Goal: Task Accomplishment & Management: Complete application form

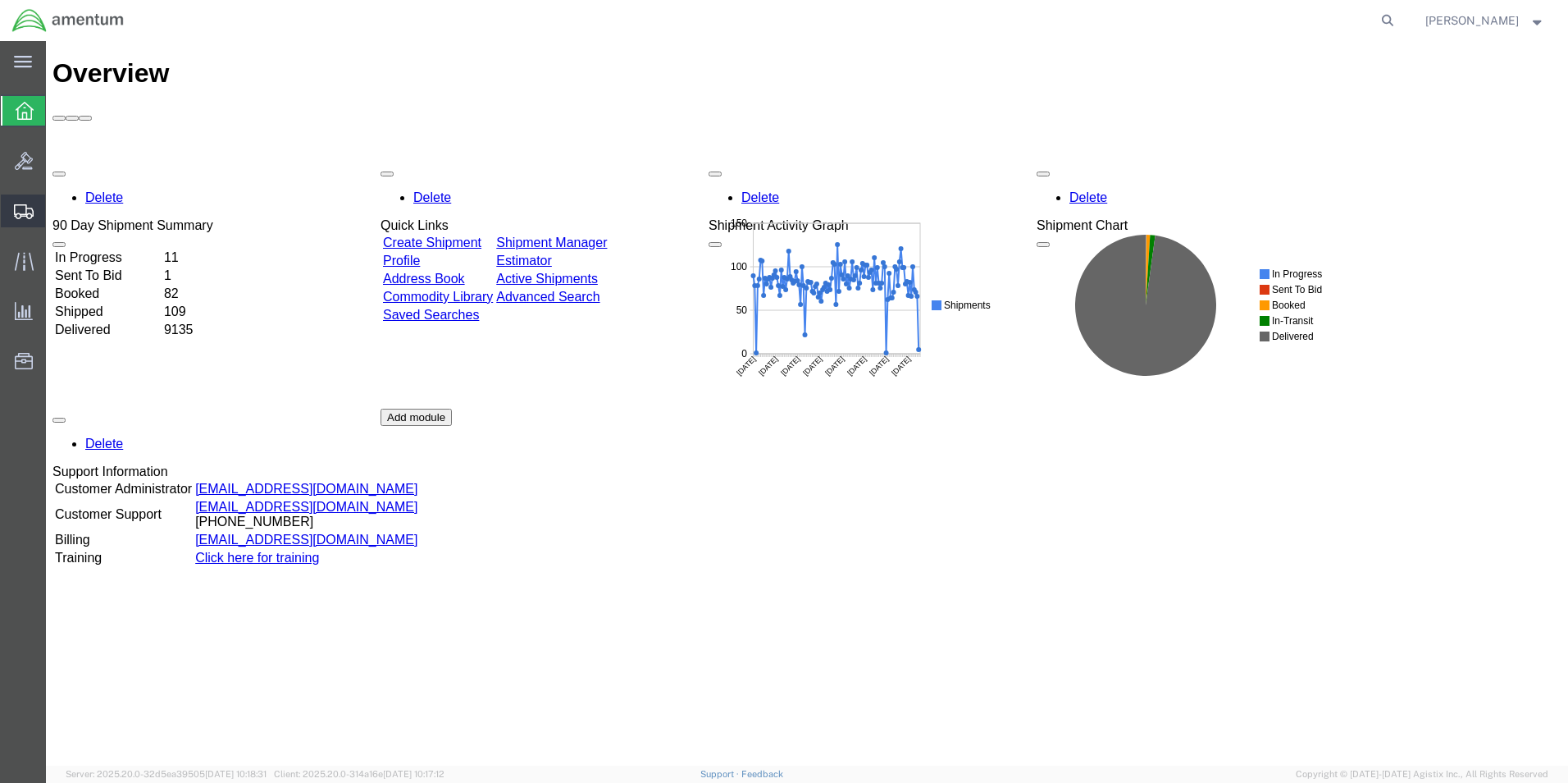
click at [0, 0] on span "Create Shipment" at bounding box center [0, 0] width 0 height 0
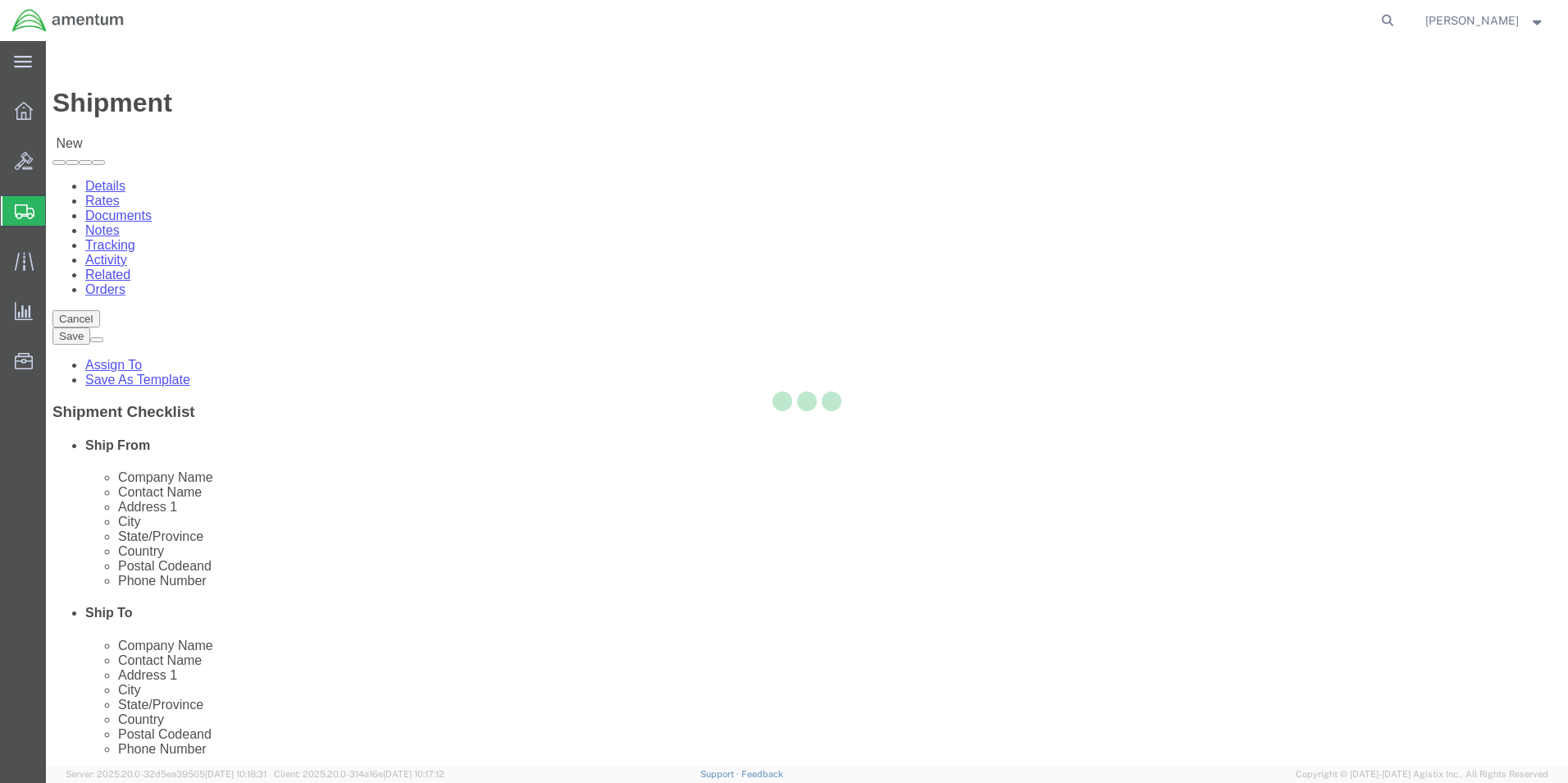
select select
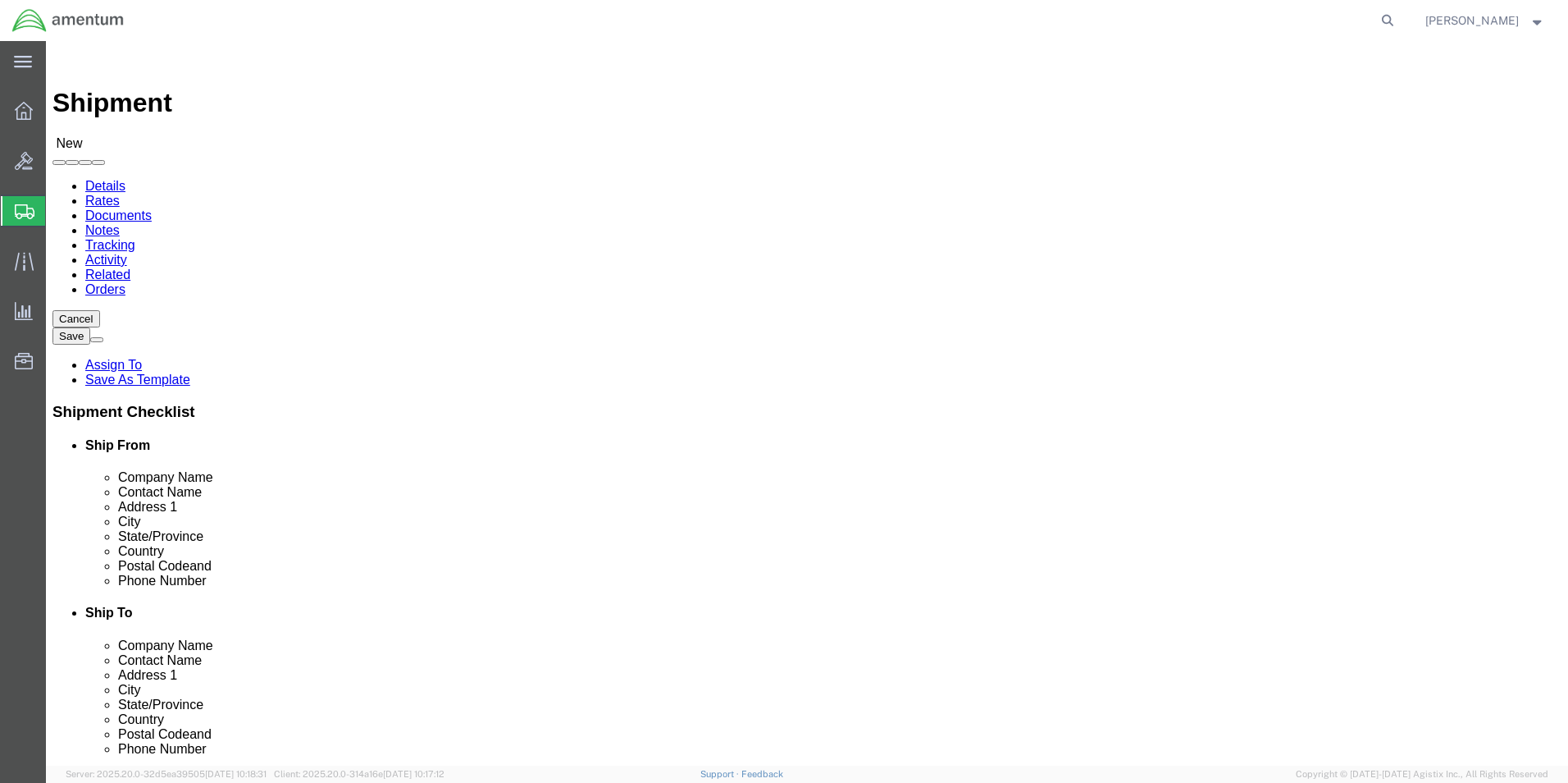
scroll to position [2953, 0]
select select "49918"
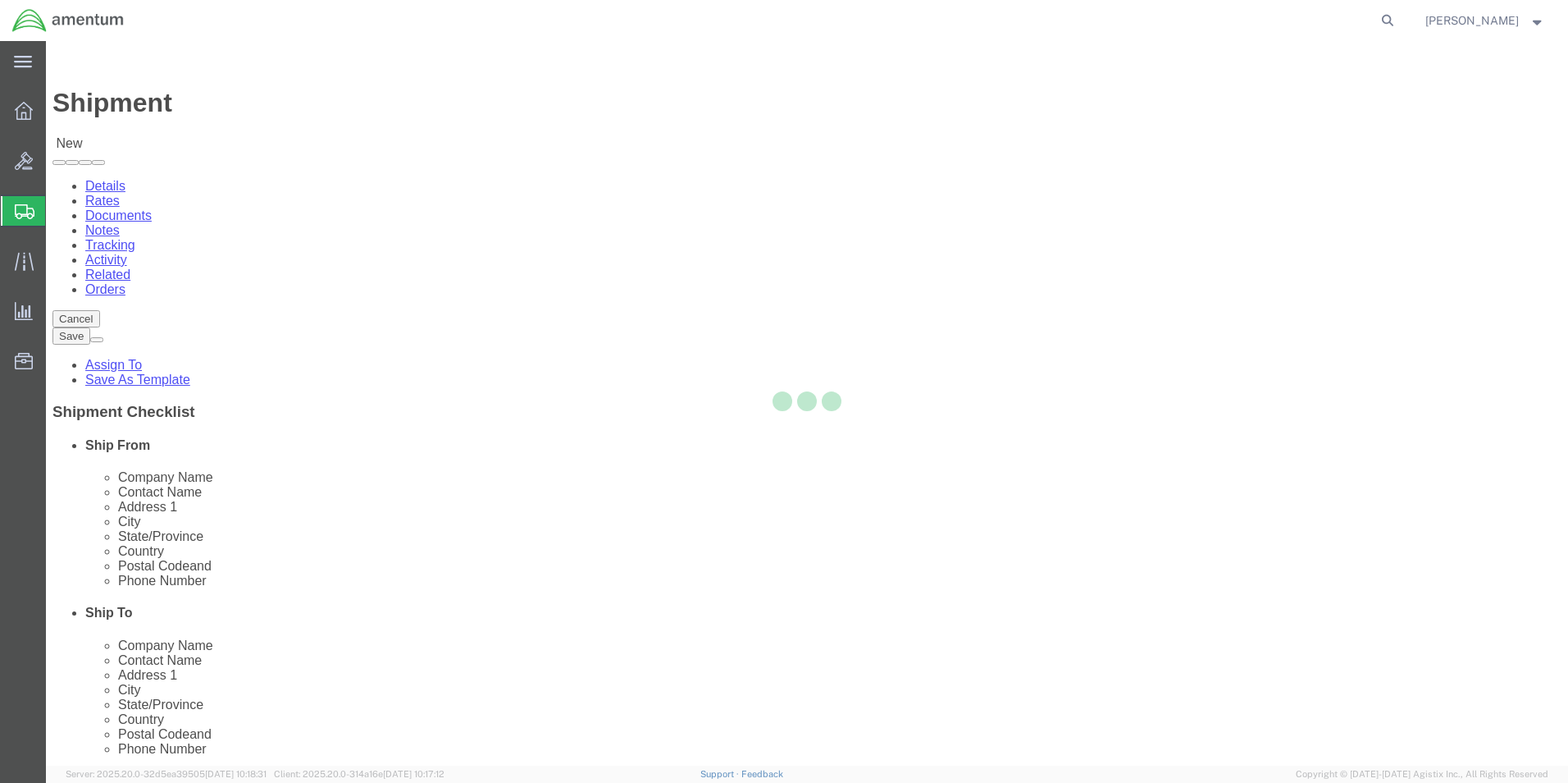
select select "WA"
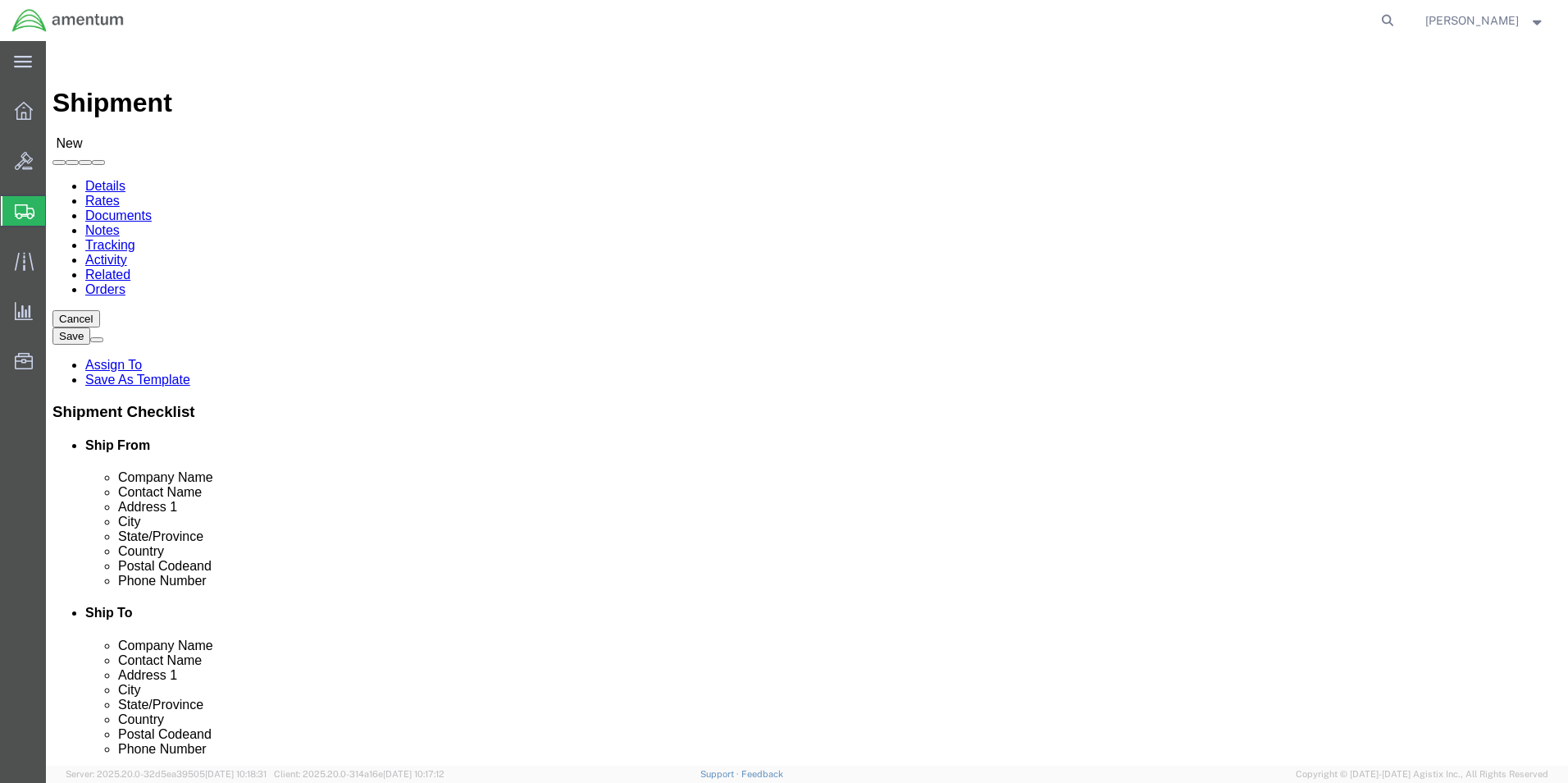
scroll to position [3528, 0]
select select "49921"
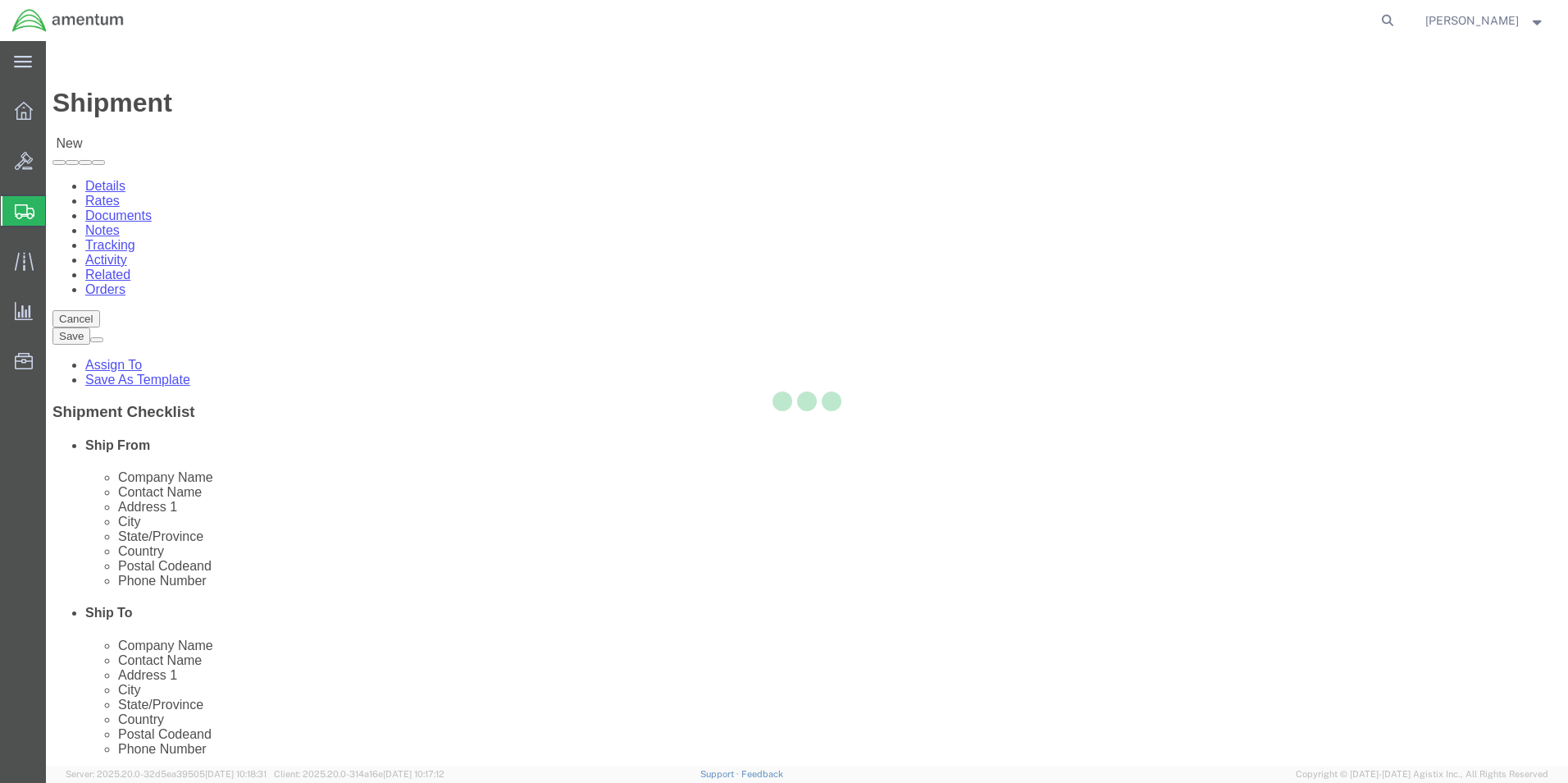
select select "MI"
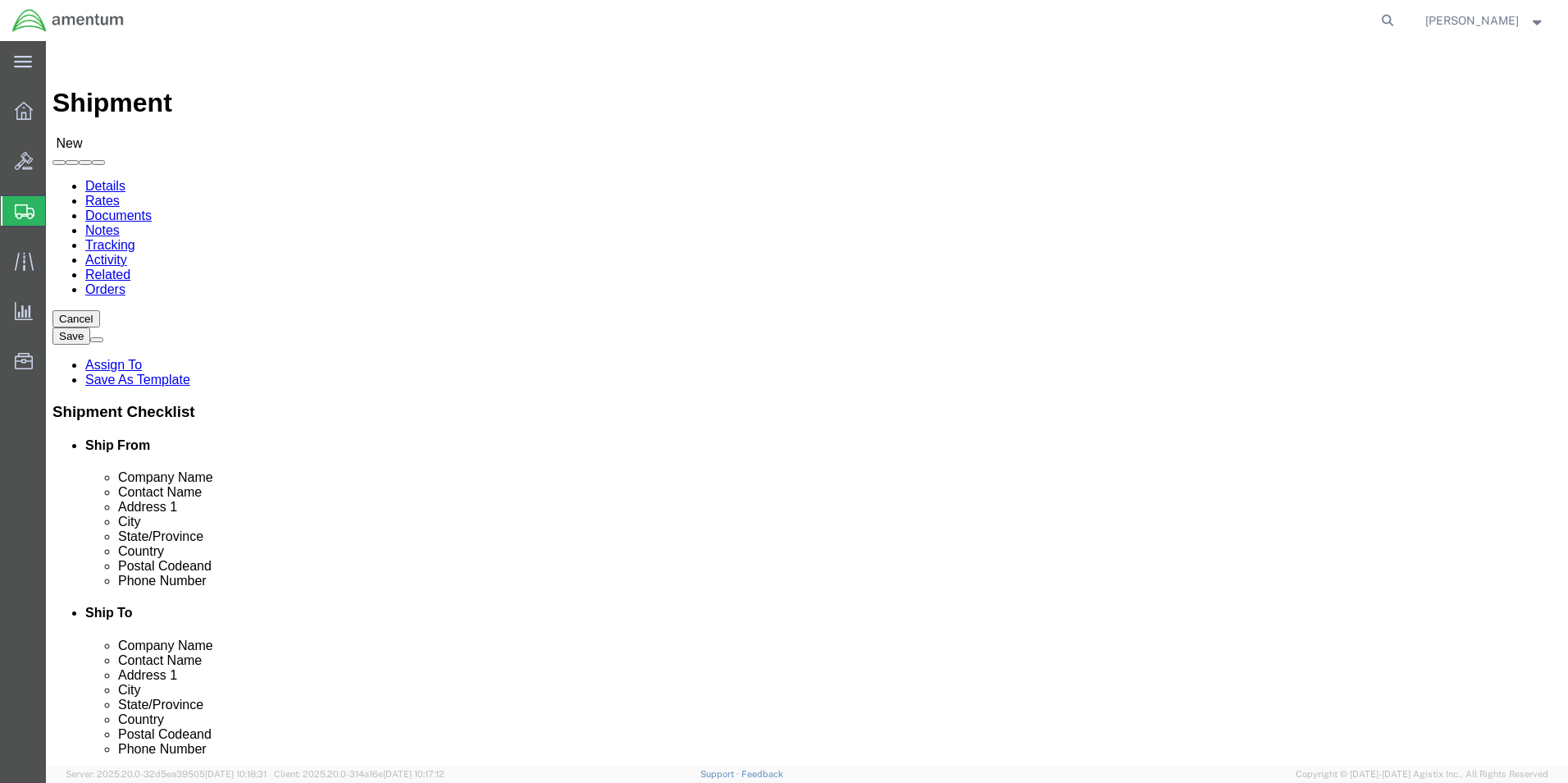
click div "Ship To Location Location [GEOGRAPHIC_DATA], [GEOGRAPHIC_DATA] Lakes_DTM My Pro…"
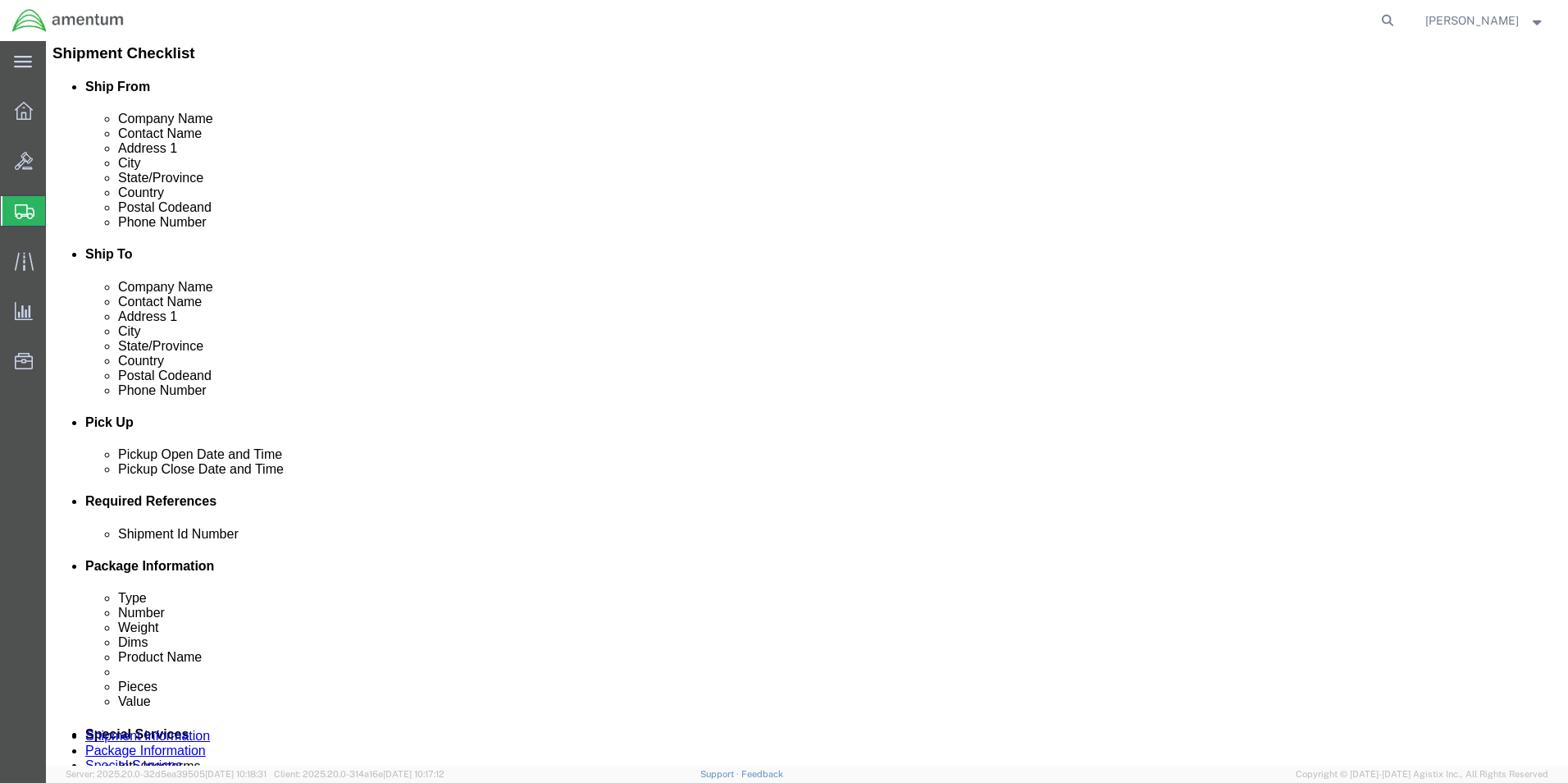
scroll to position [410, 0]
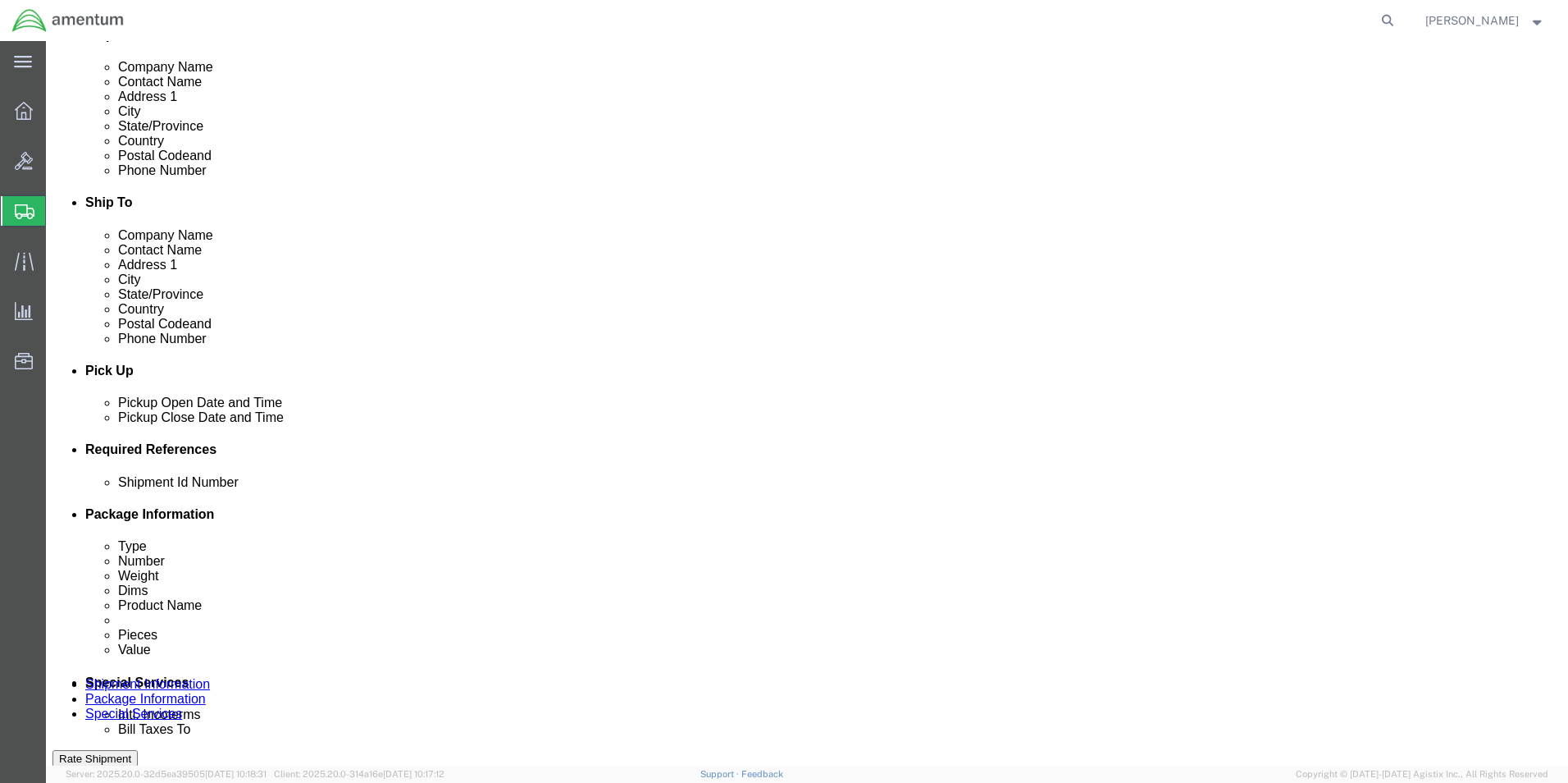
click input "text"
paste input "TO-5191LS-4"
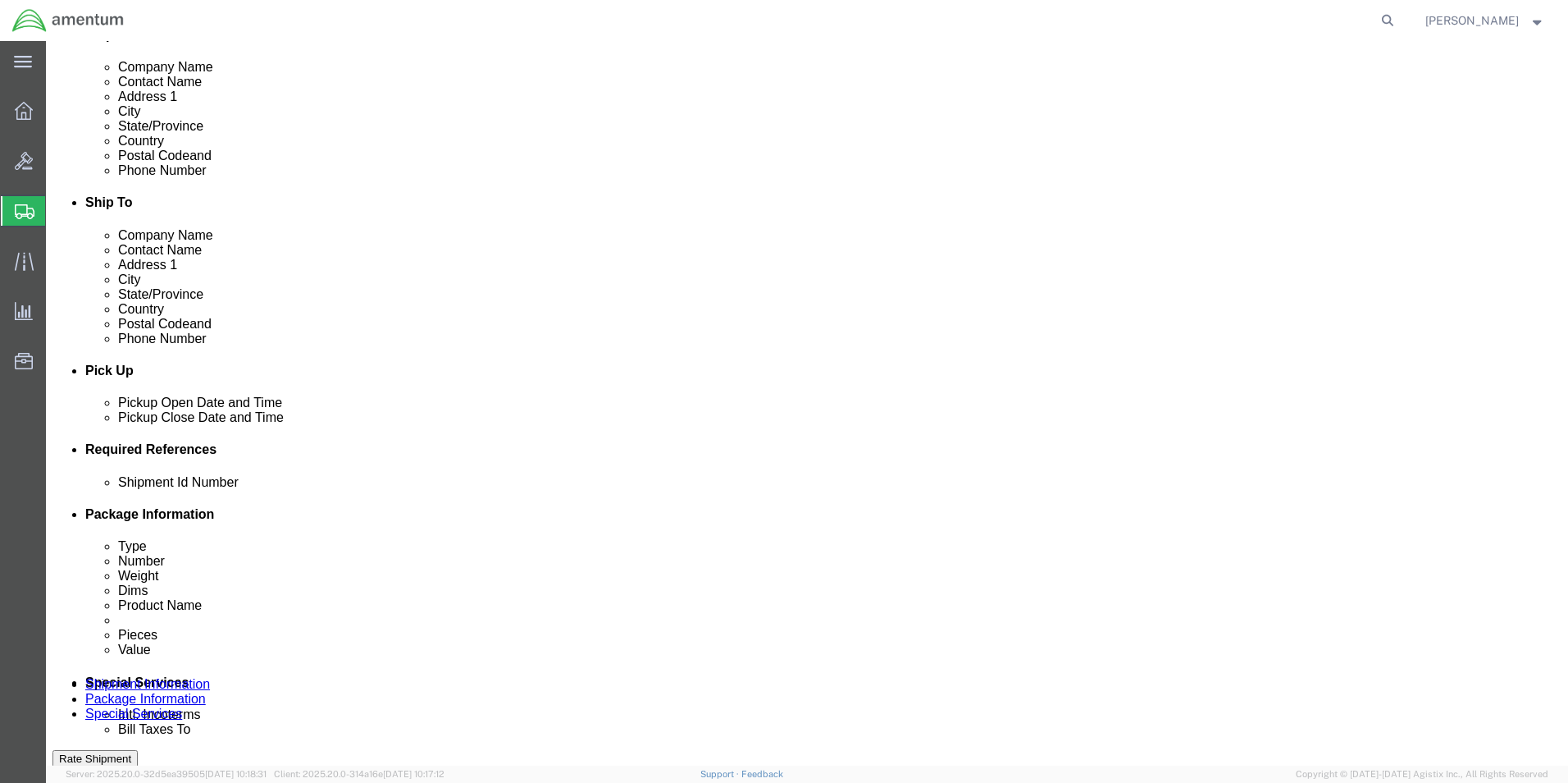
type input "TO-5191LS-4 & TO-5191RS-3"
click button "Add reference"
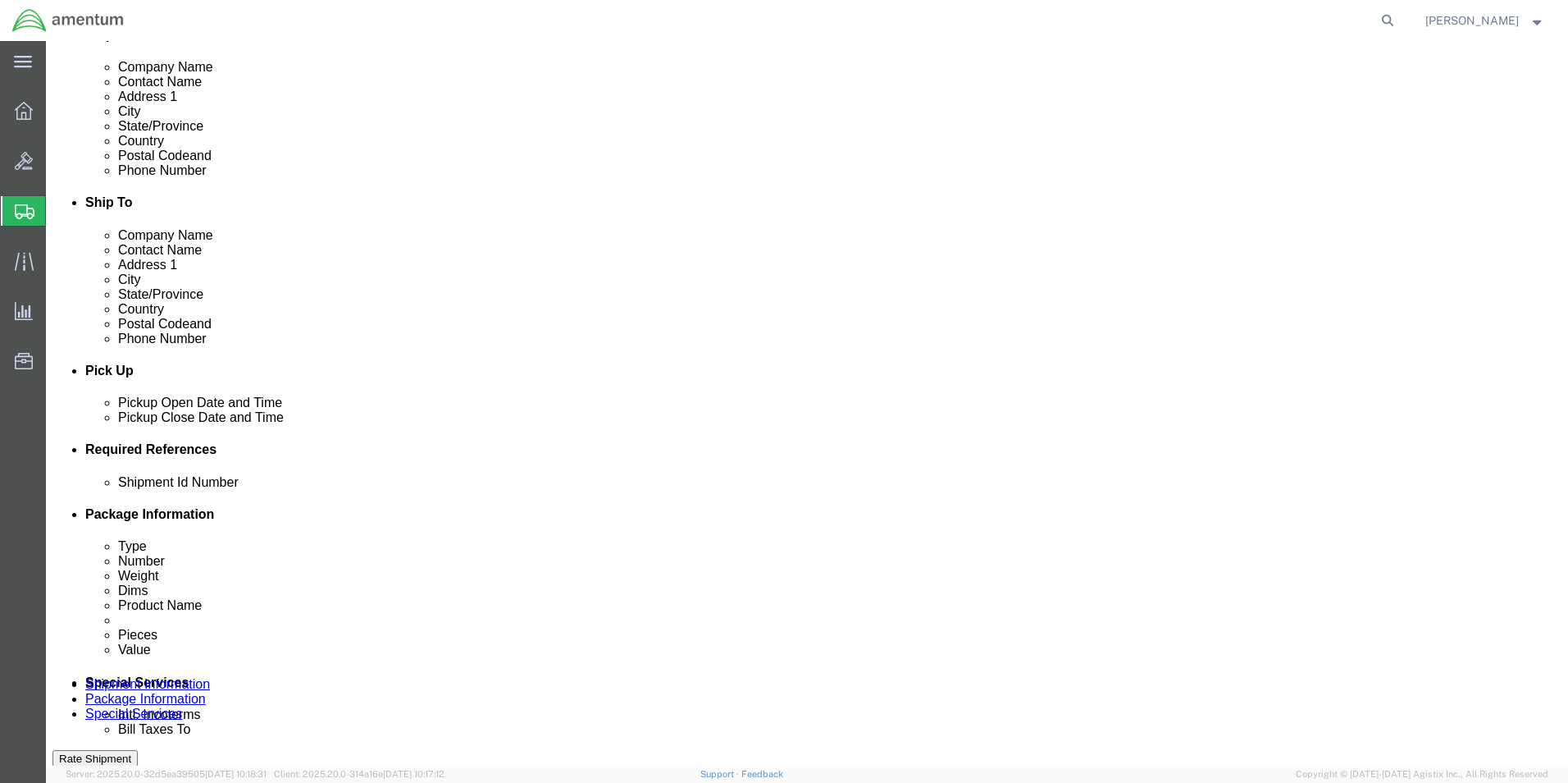
click select "Select Account Type Activity ID Airline Appointment Number ASN Batch Request # …"
select select "CUSTREF"
click select "Select Account Type Activity ID Airline Appointment Number ASN Batch Request # …"
click input "text"
type input "XFER"
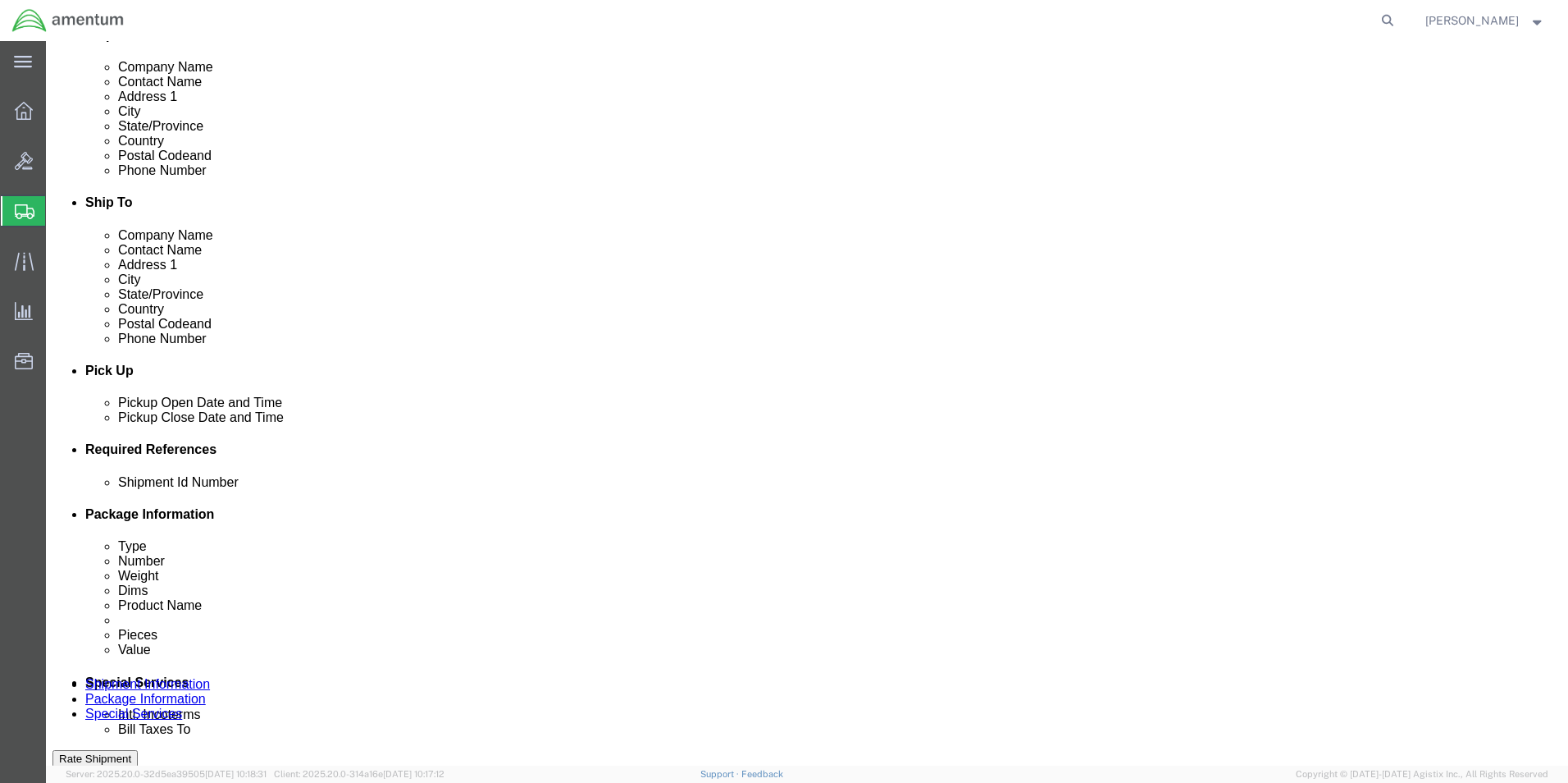
click select "Select Account Type Activity ID Airline Appointment Number ASN Batch Request # …"
select select "DEPT"
click select "Select Account Type Activity ID Airline Appointment Number ASN Batch Request # …"
click input "text"
type input "CBP"
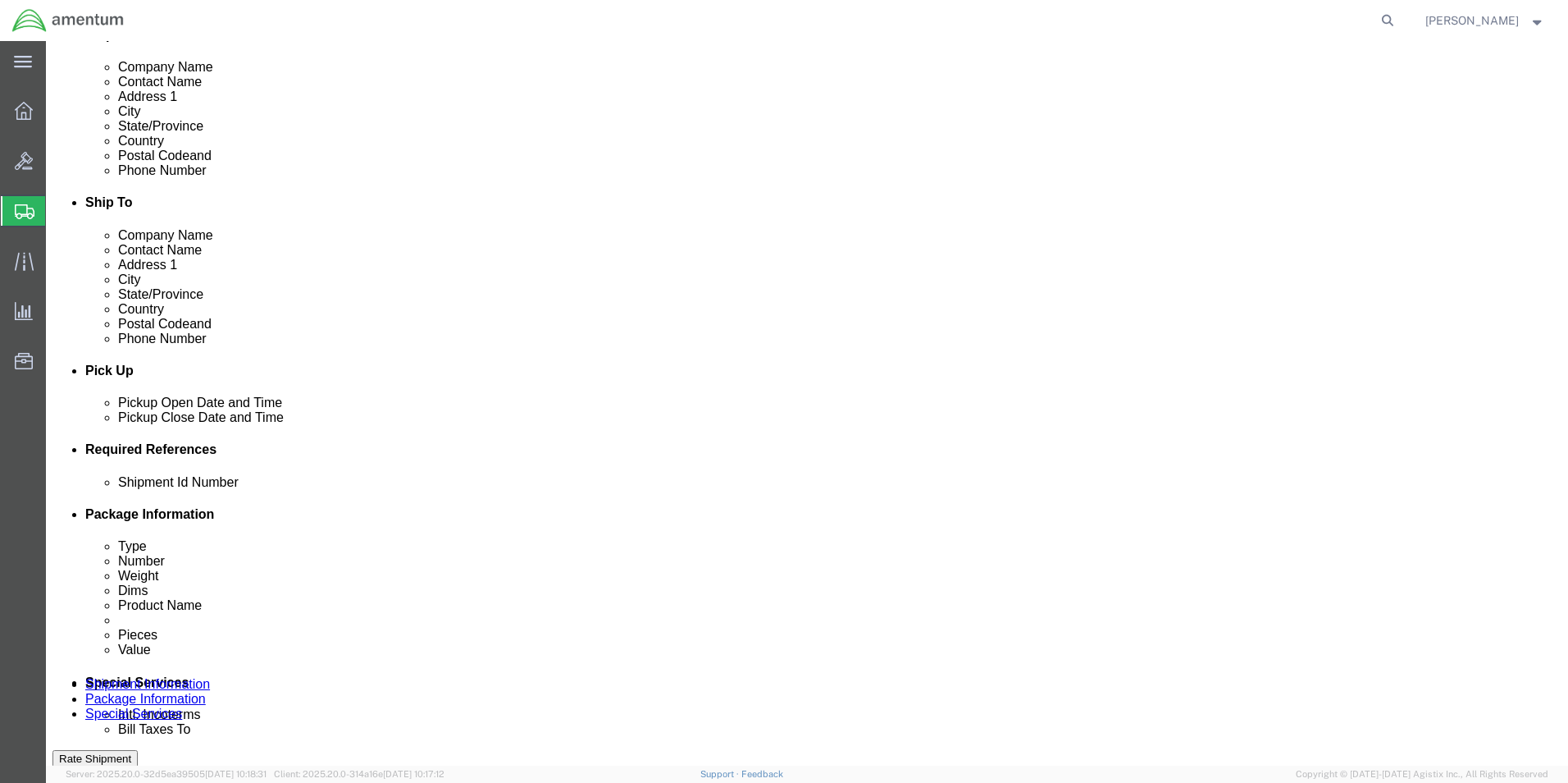
click select "Select Account Type Activity ID Airline Appointment Number ASN Batch Request # …"
select select "PROJNUM"
click select "Select Account Type Activity ID Airline Appointment Number ASN Batch Request # …"
click input "text"
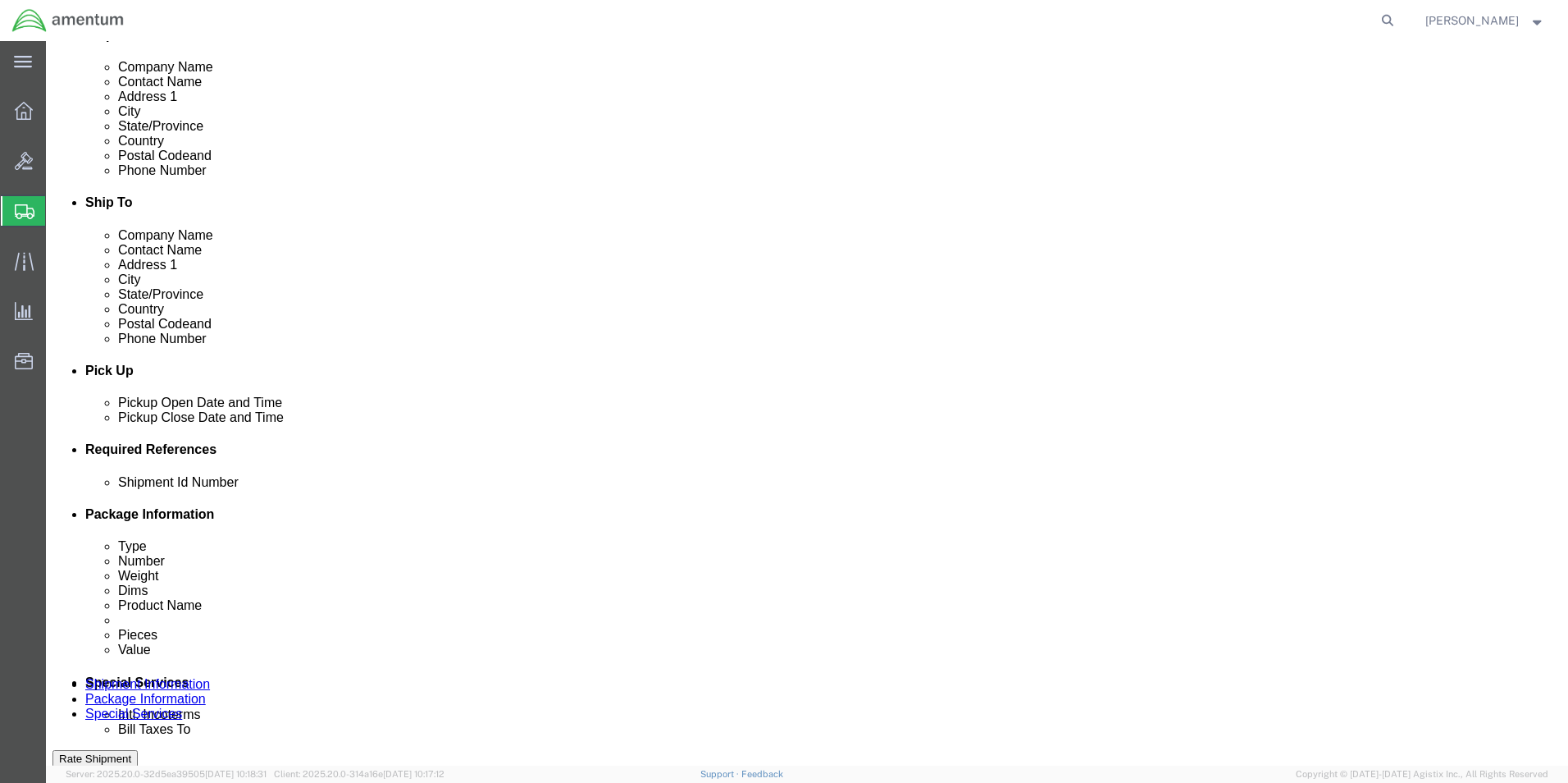
type input "6118.04.03.2219.000.WBE.0000"
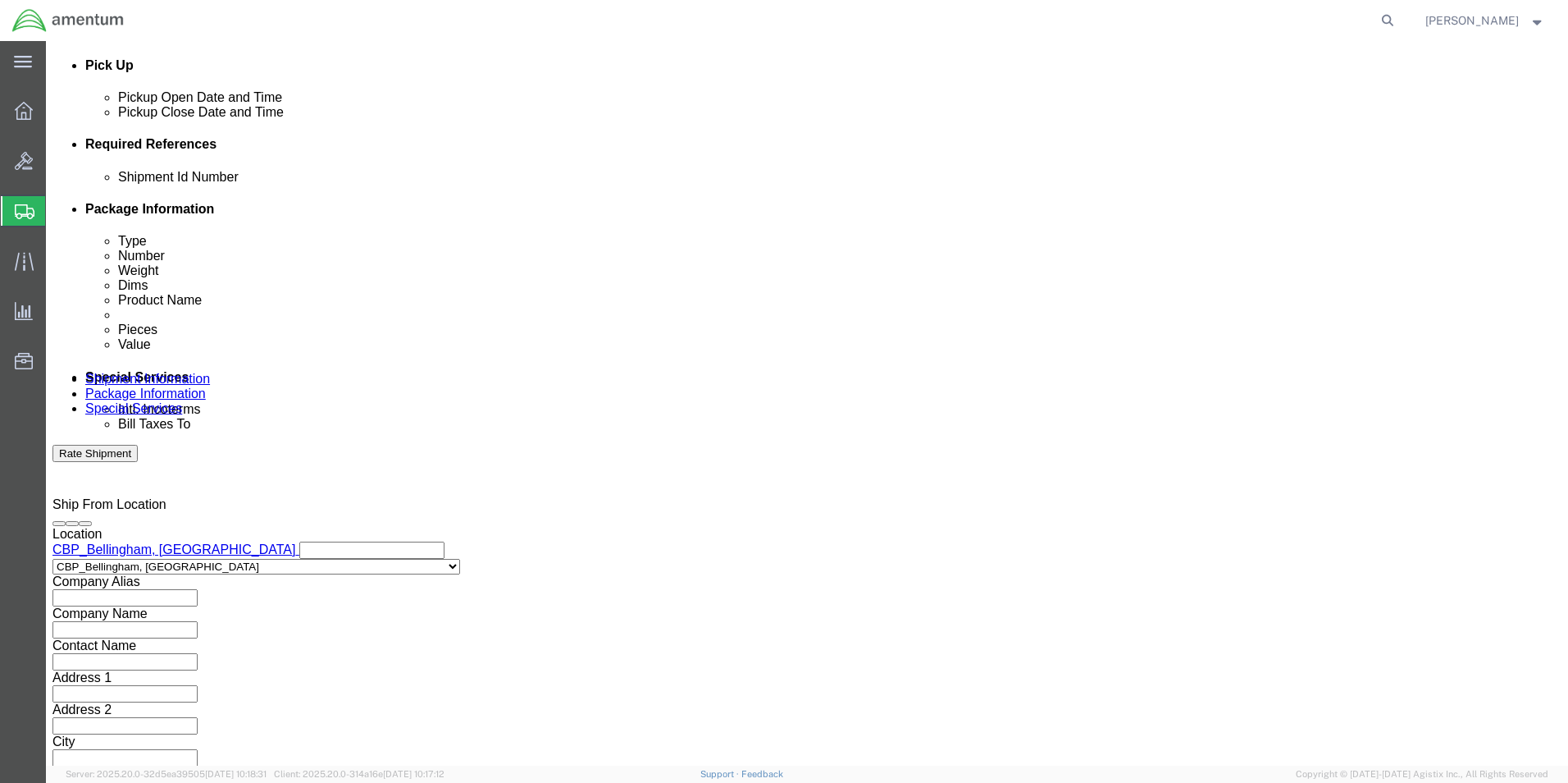
click button "Continue"
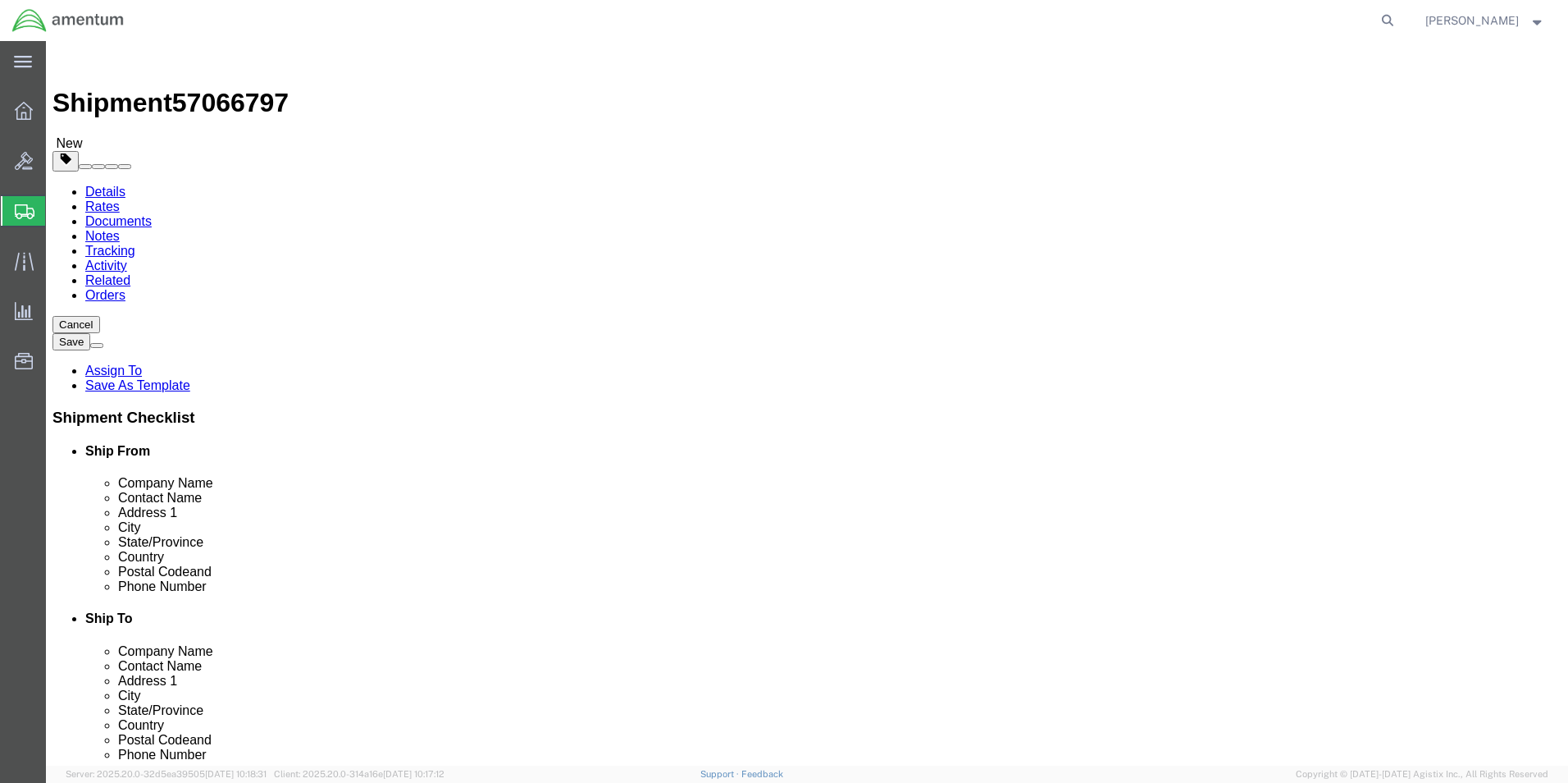
click select "Select BCK Boxes Bale(s) Basket(s) Bolt(s) Bottle(s) Buckets Bulk Bundle(s) Can…"
select select "SBX"
click select "Select BCK Boxes Bale(s) Basket(s) Bolt(s) Bottle(s) Buckets Bulk Bundle(s) Can…"
type input "12.25"
type input "11.00"
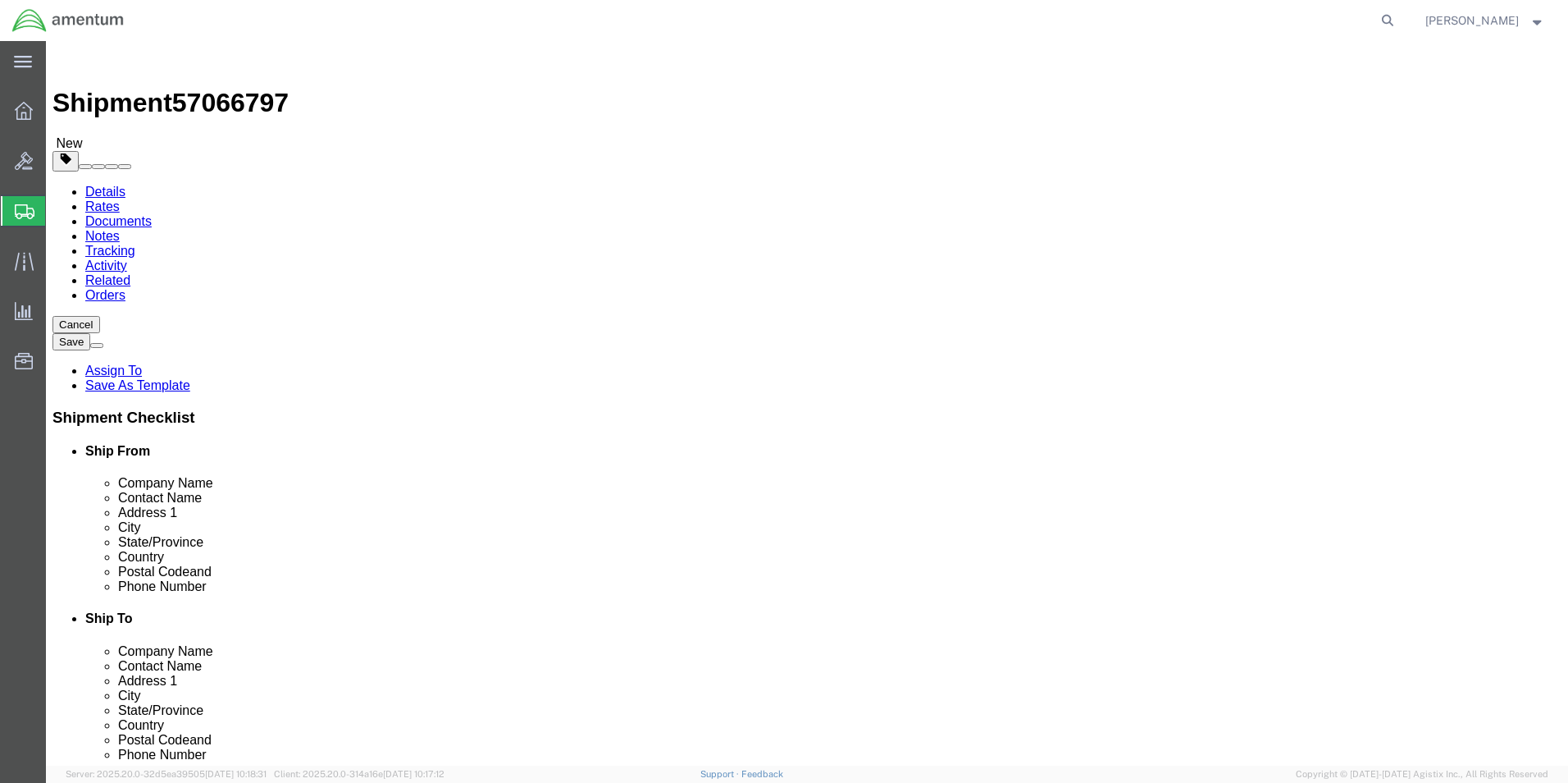
type input "1.50"
click input "0.00"
type input "2.00"
click link "Add Content"
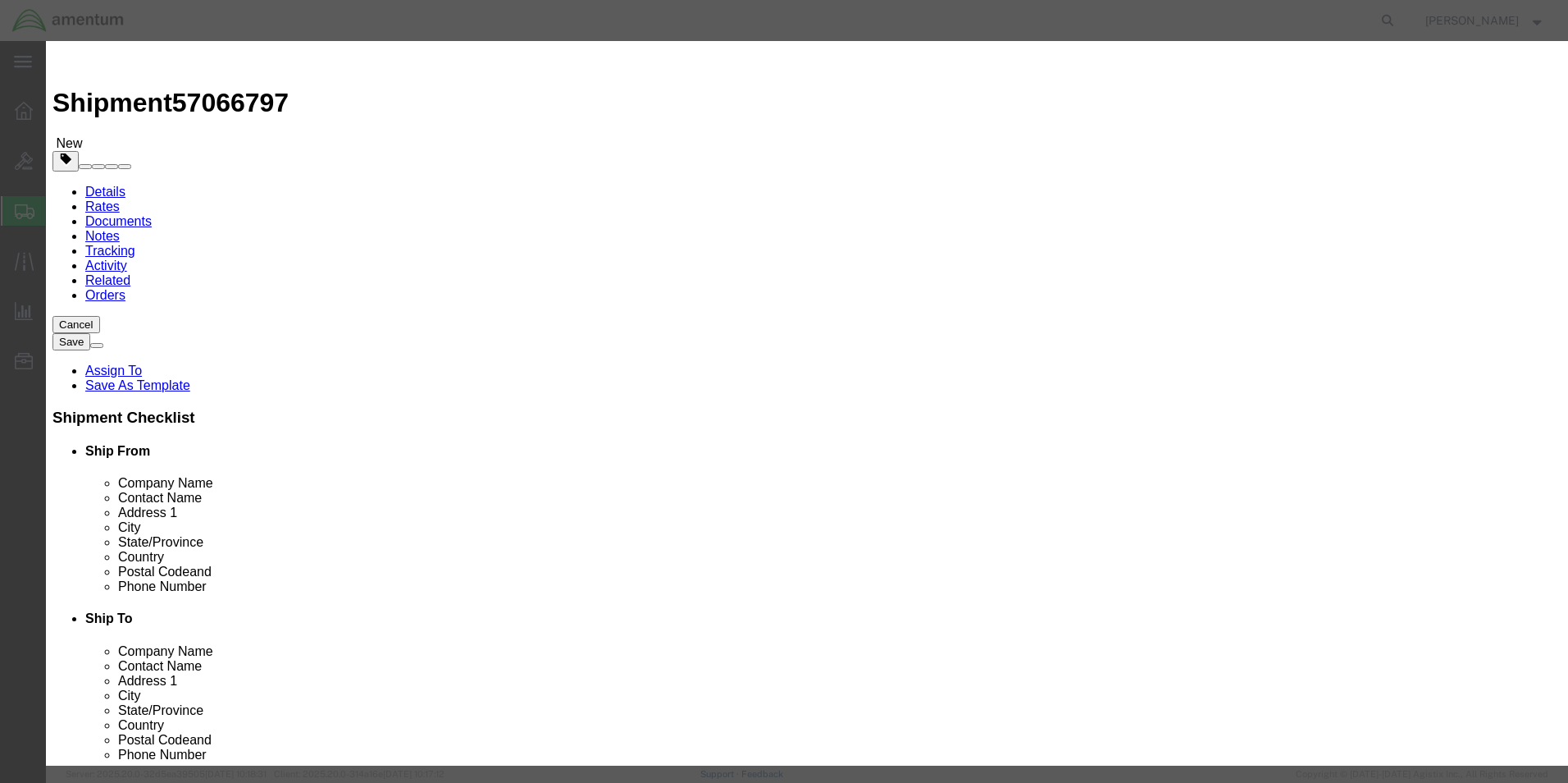
click input "text"
type input "parts"
type input "4"
type input "100.00"
click button "Save & Close"
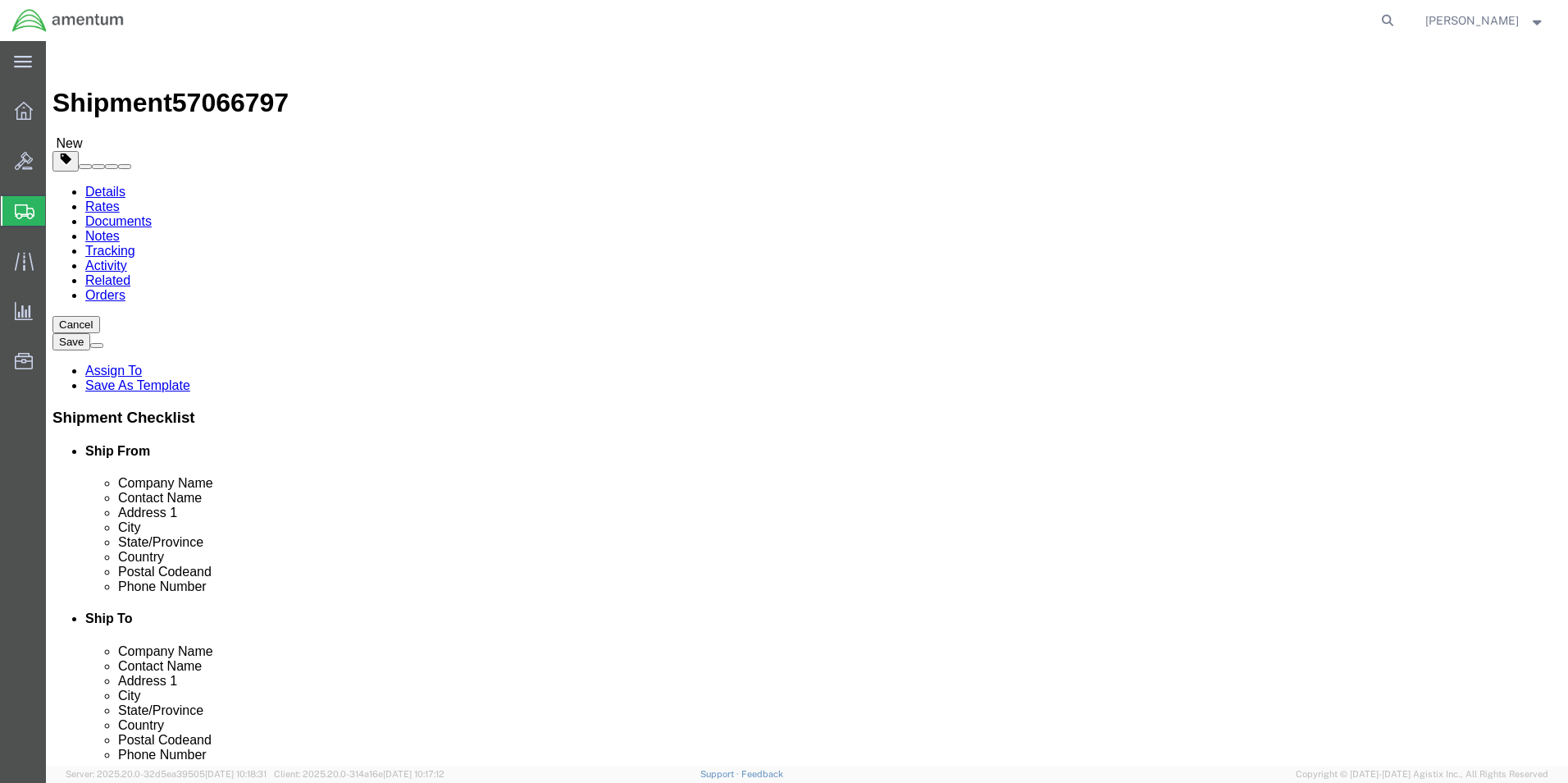
click button "Rate Shipment"
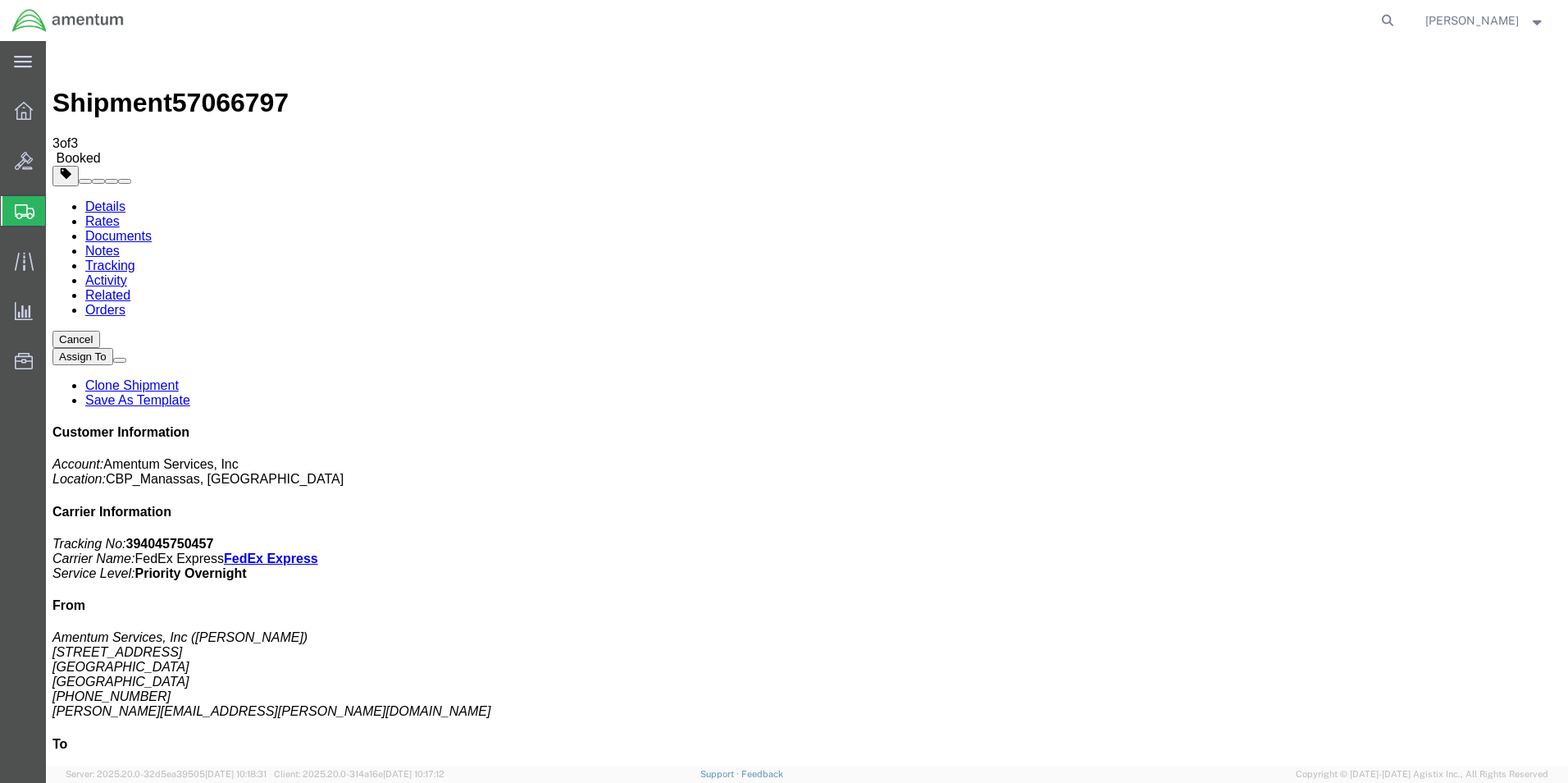
click at [113, 199] on link "Details" at bounding box center [105, 206] width 40 height 14
click link "Schedule pickup request"
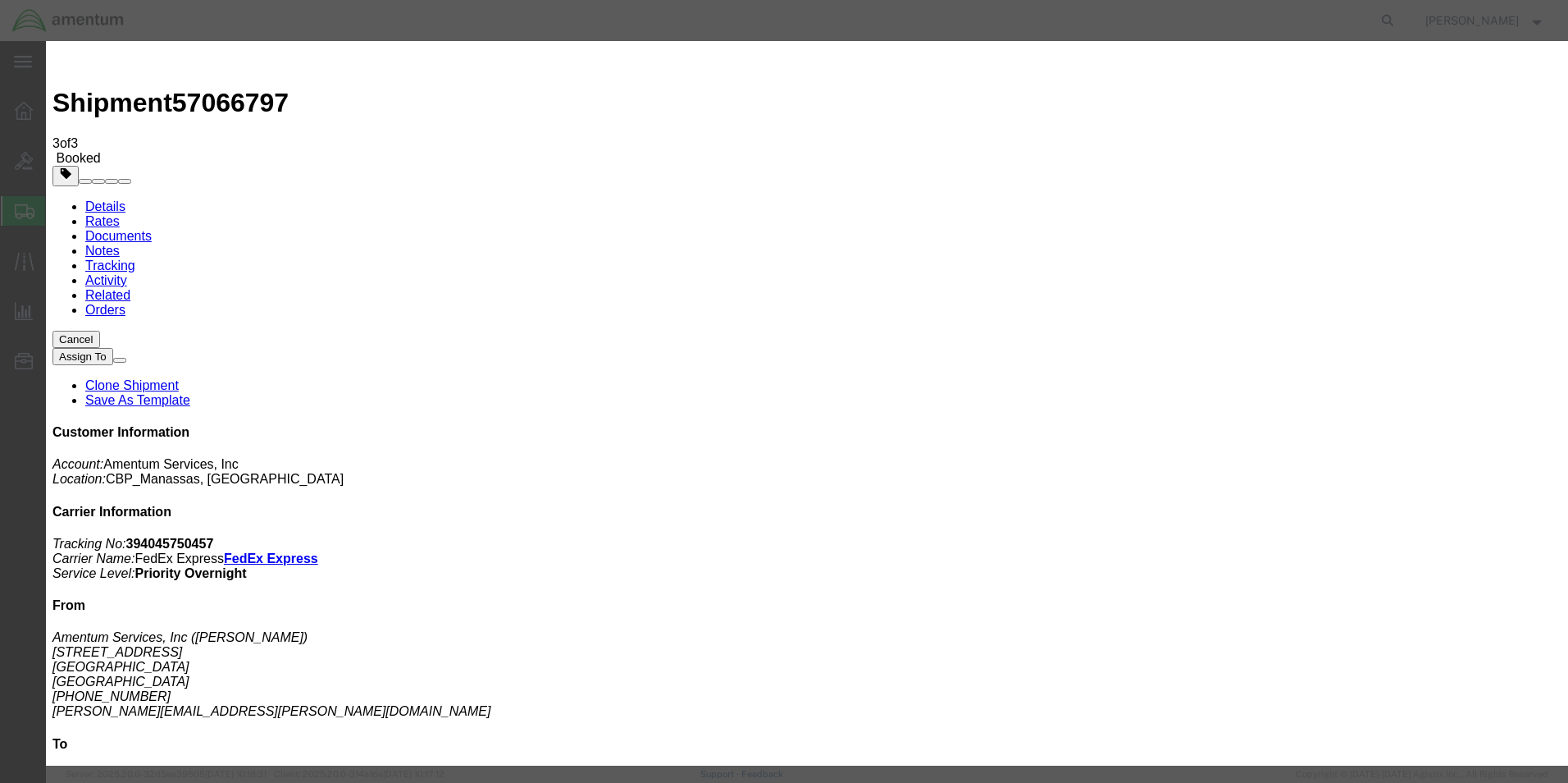
click button "Close"
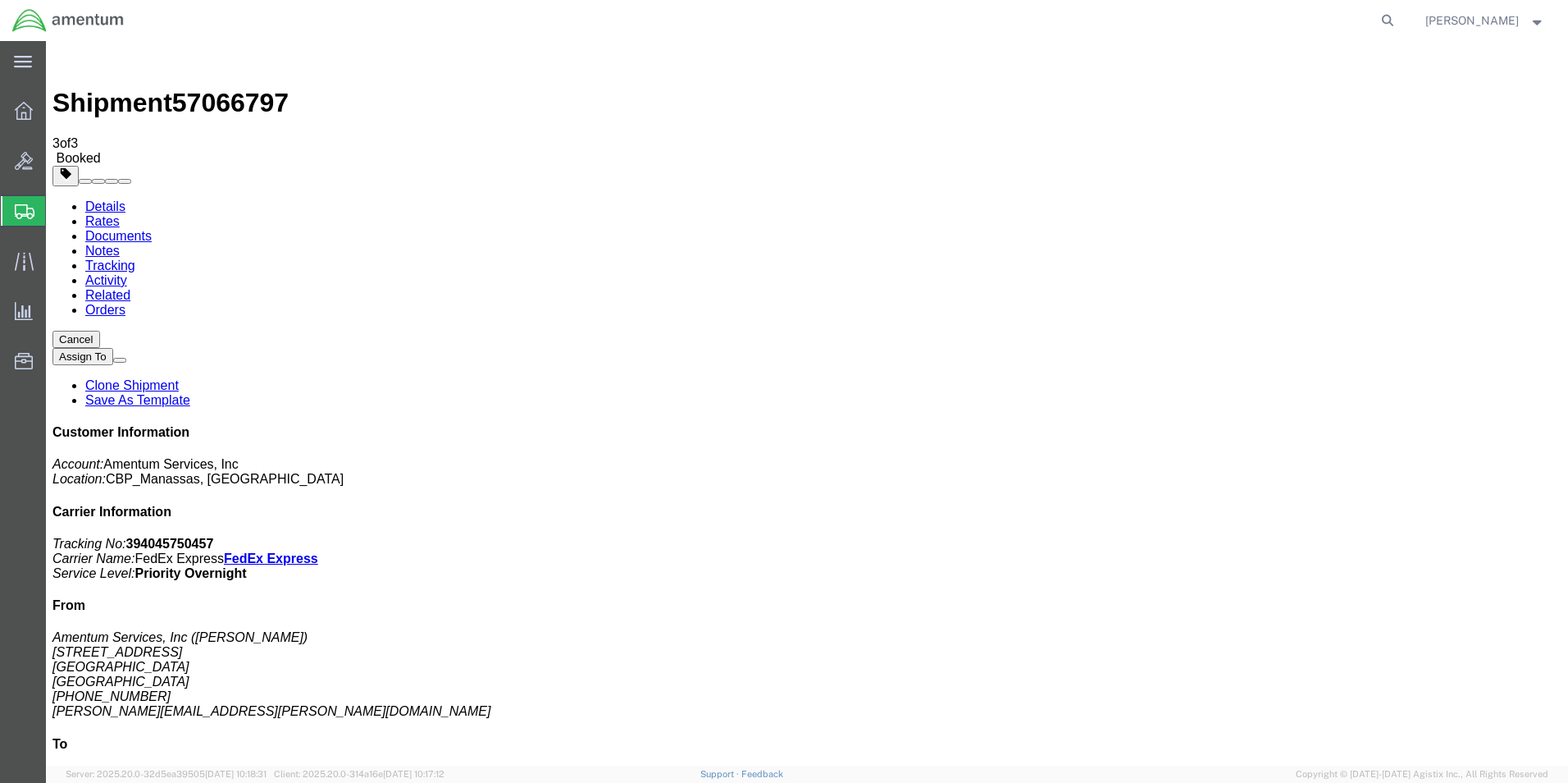
click button "button"
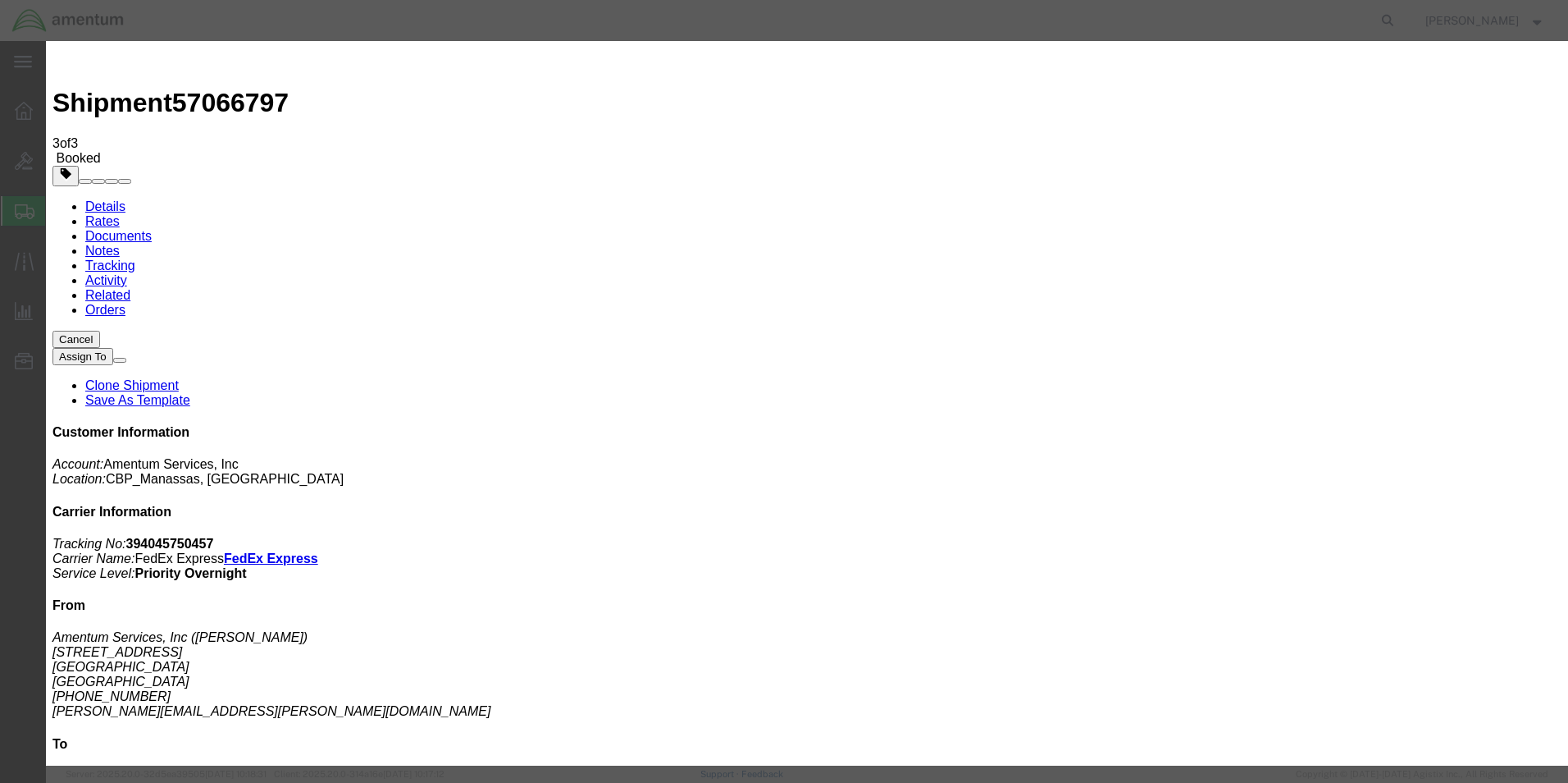
click div "[DATE] 2:00 PM"
type input "1:00 PM"
click button "Apply"
click button "Save"
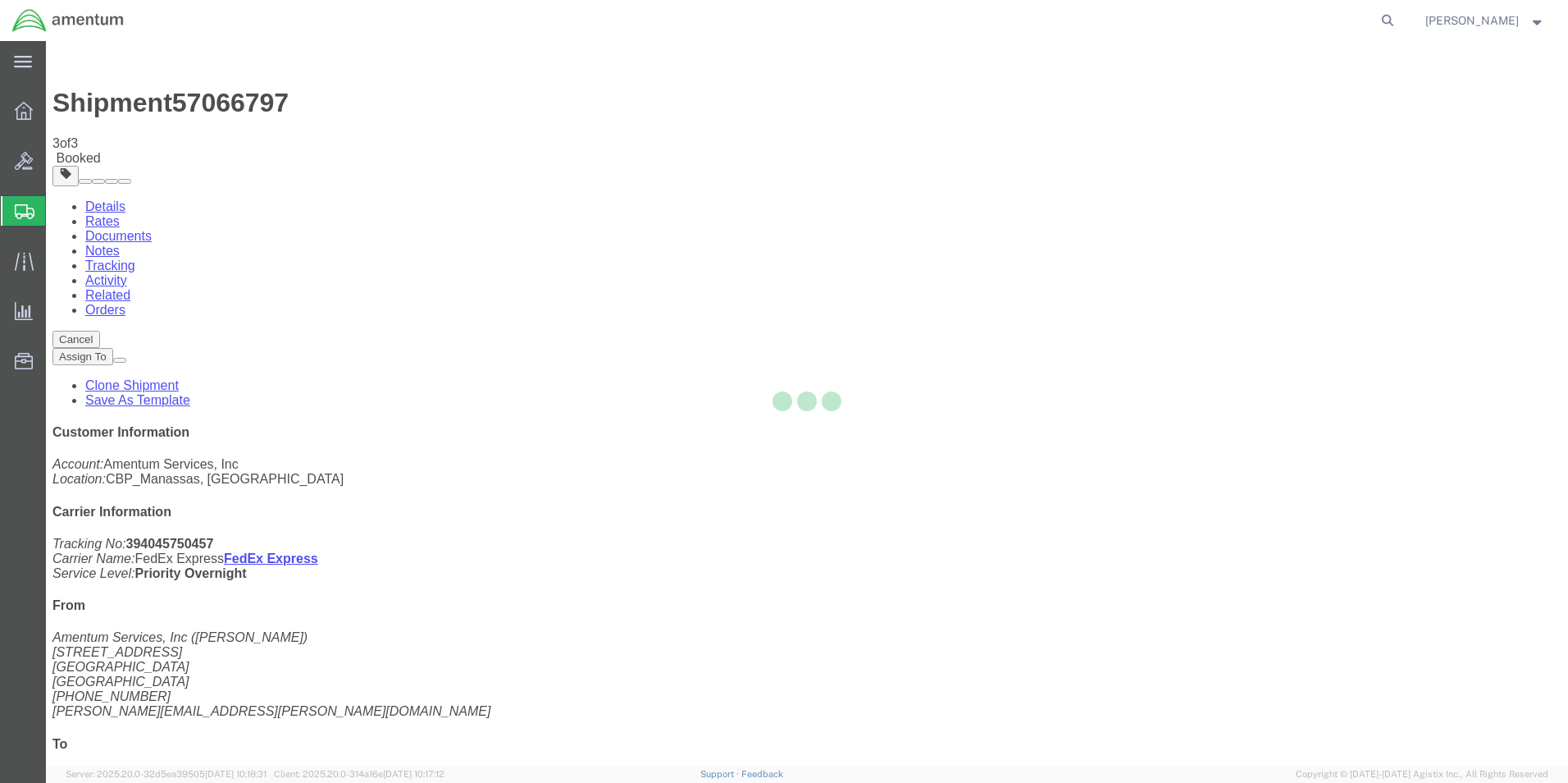
click at [1037, 199] on div at bounding box center [807, 403] width 1522 height 724
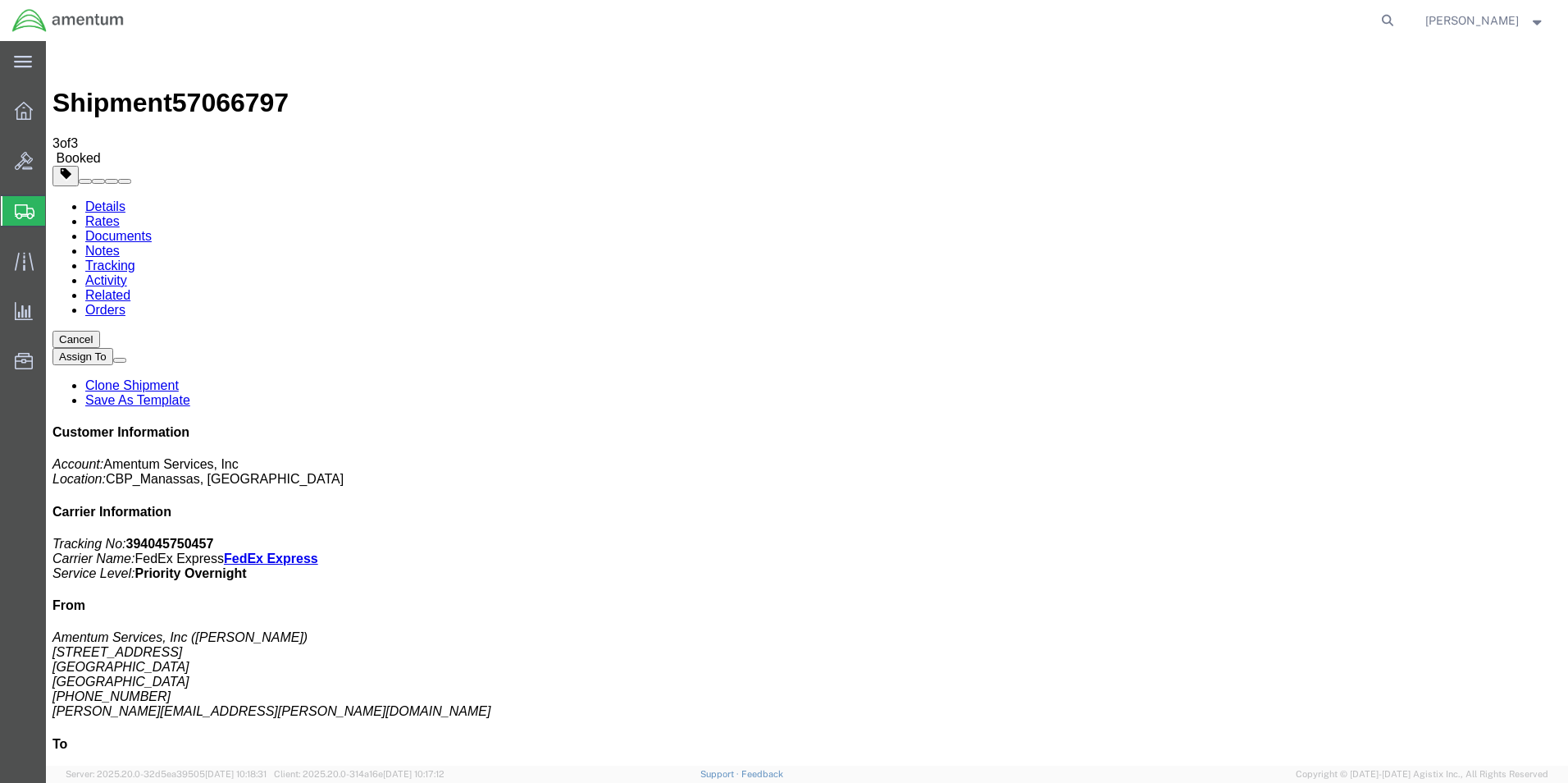
click button "Close"
